Goal: Task Accomplishment & Management: Use online tool/utility

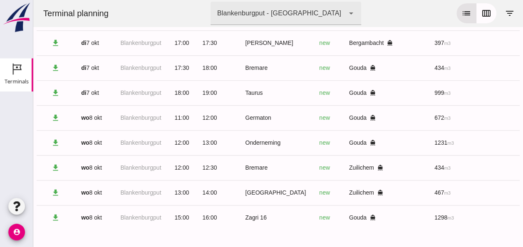
scroll to position [0, 223]
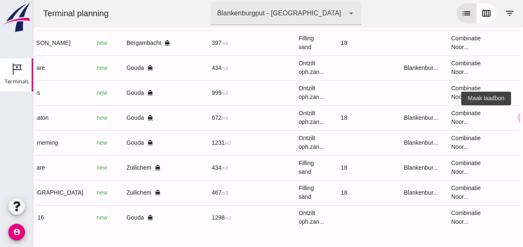
click at [522, 114] on icon "receipt_long" at bounding box center [525, 117] width 7 height 7
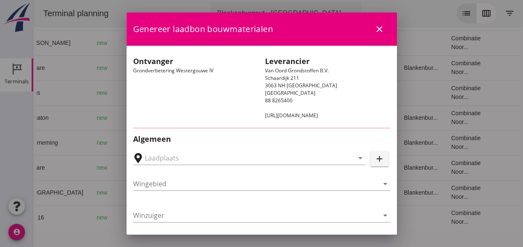
type input "Loswal Fa. J. Bos&Zonen, [GEOGRAPHIC_DATA]"
type input "Germaton"
type input "[PERSON_NAME]"
type input "Ontzilt oph.zand [75] (6120)"
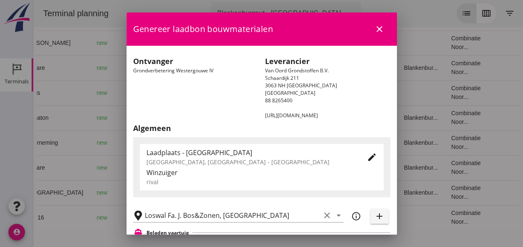
scroll to position [125, 0]
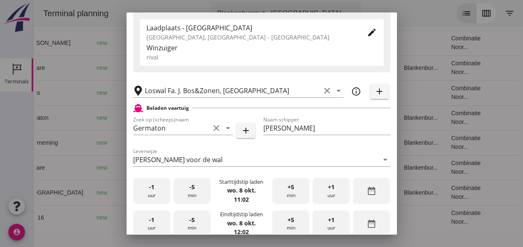
click at [157, 194] on div "-1 uur" at bounding box center [151, 191] width 37 height 26
click at [288, 190] on span "+5" at bounding box center [291, 187] width 7 height 9
click at [289, 188] on span "+5" at bounding box center [291, 187] width 7 height 9
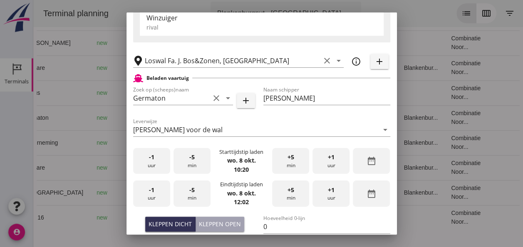
scroll to position [167, 0]
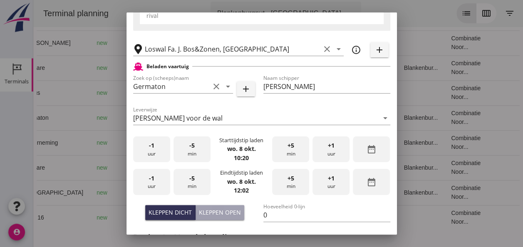
click at [167, 180] on div "-1 uur" at bounding box center [151, 182] width 37 height 26
click at [165, 180] on div "-1 uur" at bounding box center [151, 182] width 37 height 26
click at [332, 183] on div "+1 uur" at bounding box center [331, 182] width 37 height 26
click at [192, 182] on span "-5" at bounding box center [191, 178] width 5 height 9
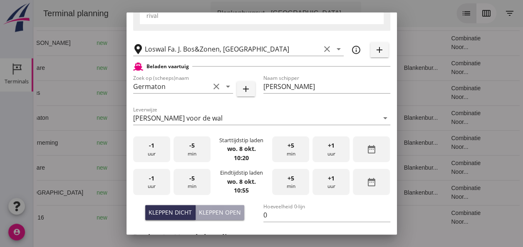
click at [192, 182] on span "-5" at bounding box center [191, 178] width 5 height 9
drag, startPoint x: 176, startPoint y: 212, endPoint x: 197, endPoint y: 210, distance: 21.3
click at [175, 211] on div "Kleppen dicht" at bounding box center [170, 212] width 43 height 9
click at [266, 214] on input "0" at bounding box center [327, 215] width 127 height 13
click at [382, 218] on input "-1" at bounding box center [327, 215] width 127 height 13
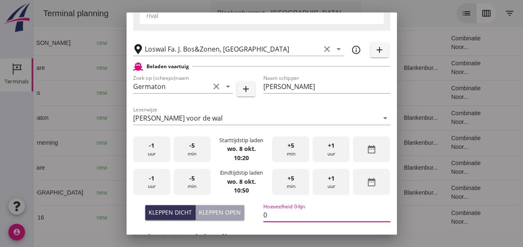
type input "0"
click at [381, 212] on input "0" at bounding box center [327, 215] width 127 height 13
type input "671"
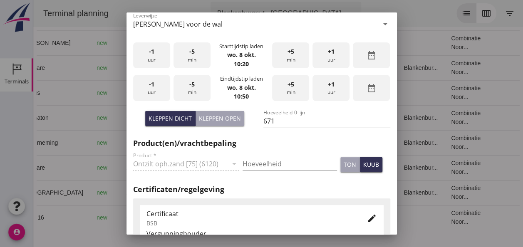
scroll to position [266, 0]
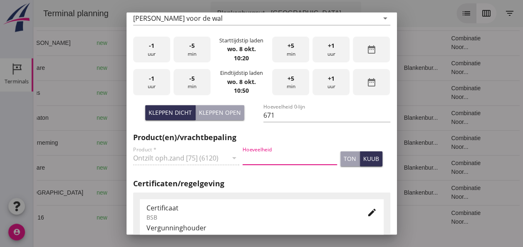
click at [261, 156] on input "Hoeveelheid" at bounding box center [290, 158] width 95 height 13
type input "671"
drag, startPoint x: 360, startPoint y: 162, endPoint x: 362, endPoint y: 167, distance: 5.7
click at [363, 162] on div "kuub" at bounding box center [371, 158] width 16 height 9
click at [367, 213] on icon "edit" at bounding box center [372, 213] width 10 height 10
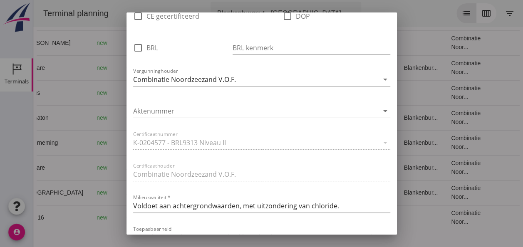
scroll to position [599, 0]
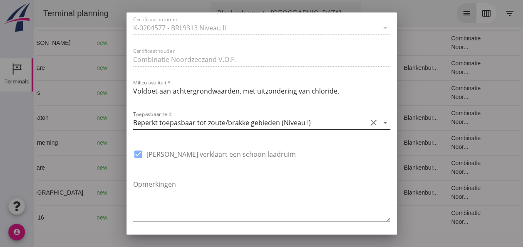
click at [381, 121] on icon "arrow_drop_down" at bounding box center [386, 123] width 10 height 10
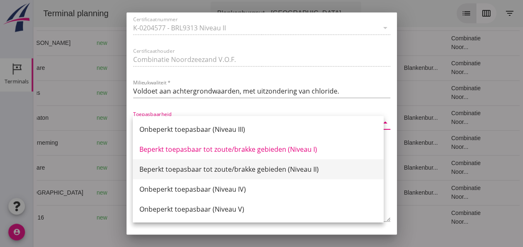
click at [301, 170] on div "Beperkt toepasbaar tot zoute/brakke gebieden (Niveau II)" at bounding box center [258, 169] width 238 height 10
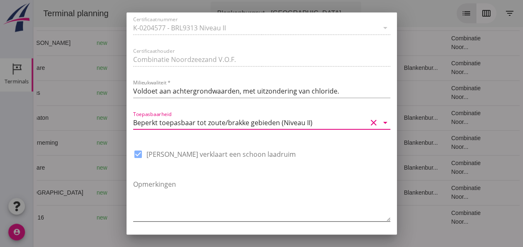
scroll to position [631, 0]
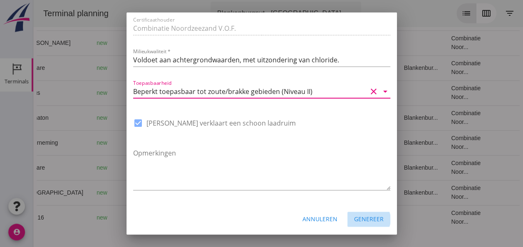
click at [362, 219] on div "Genereer" at bounding box center [369, 219] width 30 height 9
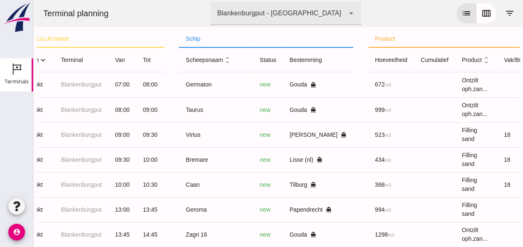
scroll to position [0, 0]
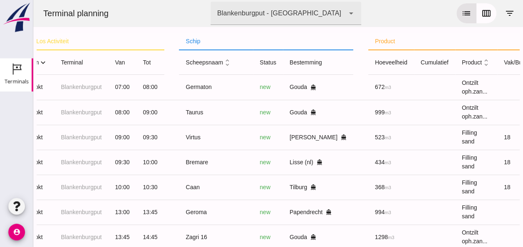
click at [46, 62] on icon "expand_more" at bounding box center [43, 62] width 9 height 9
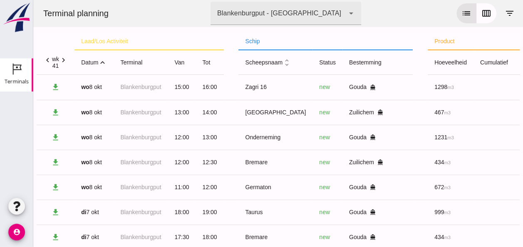
click at [102, 61] on icon "expand_less" at bounding box center [102, 62] width 9 height 9
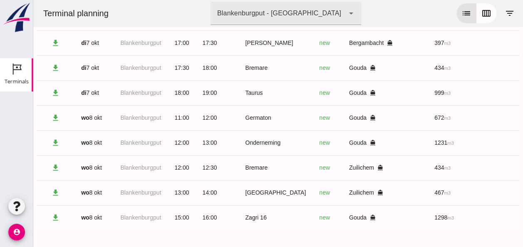
scroll to position [400, 0]
click at [482, 11] on icon "calendar_view_week" at bounding box center [487, 13] width 10 height 10
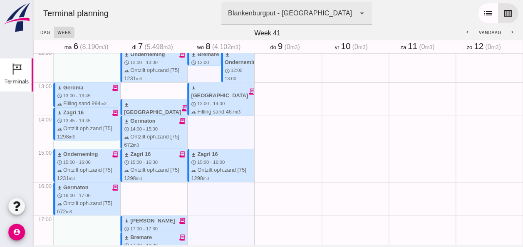
scroll to position [491, 0]
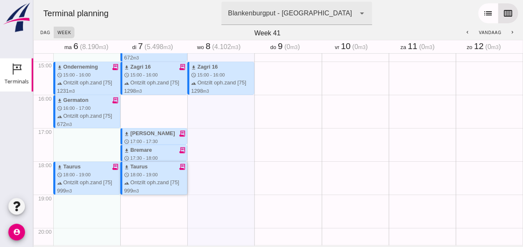
click at [172, 173] on div "download Taurus receipt_long schedule 18:00 - 19:00 terrain Ontzilt oph.zand [7…" at bounding box center [155, 183] width 63 height 40
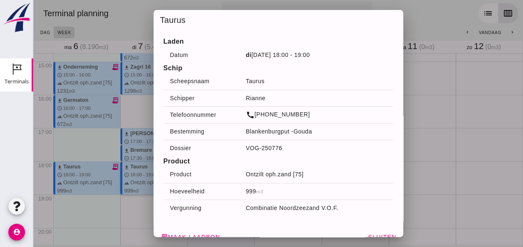
click at [259, 97] on td "Rianne" at bounding box center [316, 98] width 154 height 17
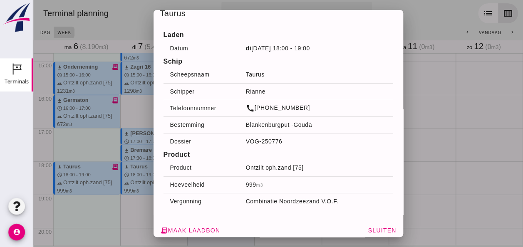
scroll to position [11, 0]
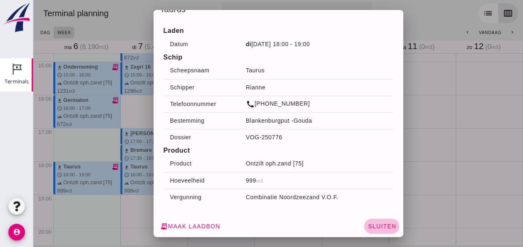
click at [378, 226] on span "Sluiten" at bounding box center [382, 226] width 29 height 7
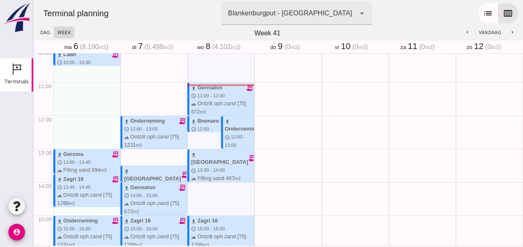
scroll to position [325, 0]
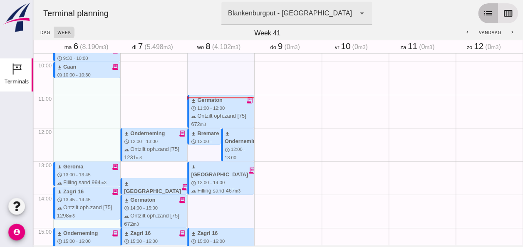
click at [483, 17] on icon "list" at bounding box center [488, 13] width 10 height 10
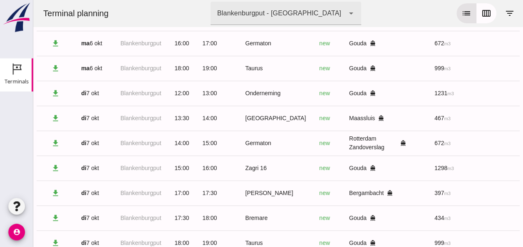
scroll to position [400, 0]
